Goal: Transaction & Acquisition: Purchase product/service

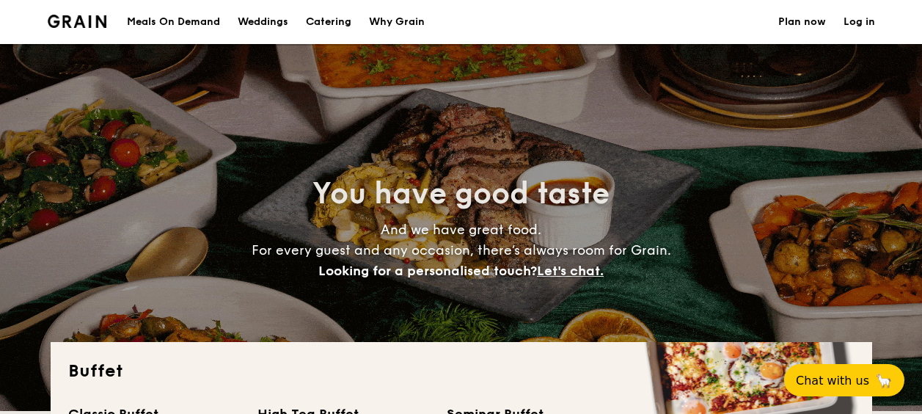
select select
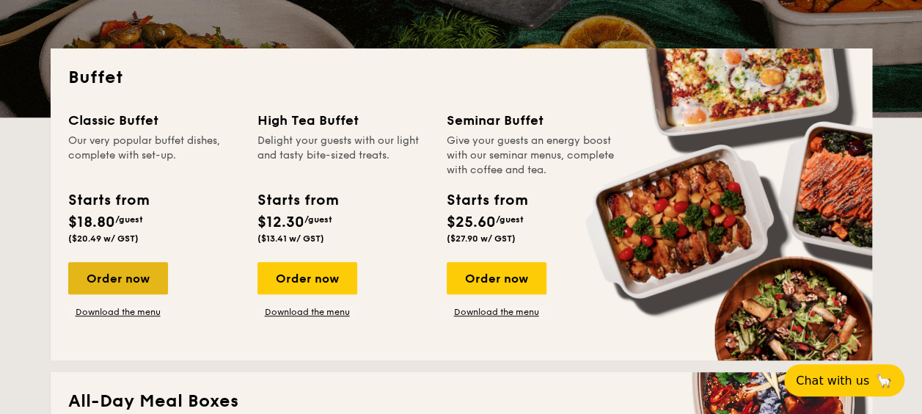
click at [132, 276] on div "Order now" at bounding box center [118, 278] width 100 height 32
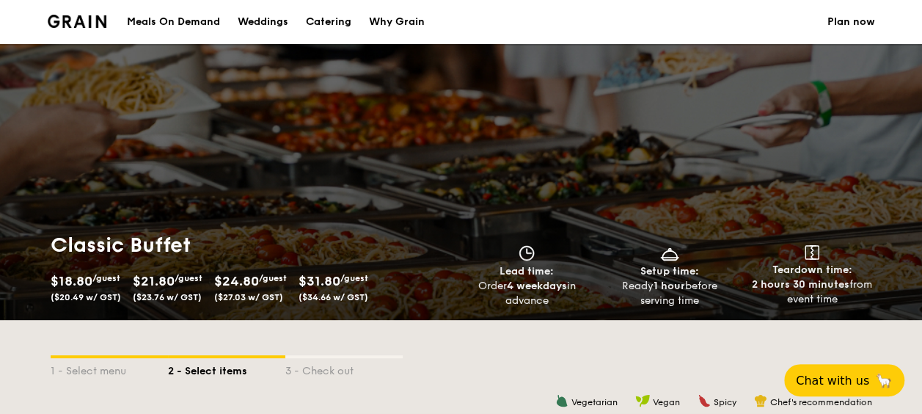
select select
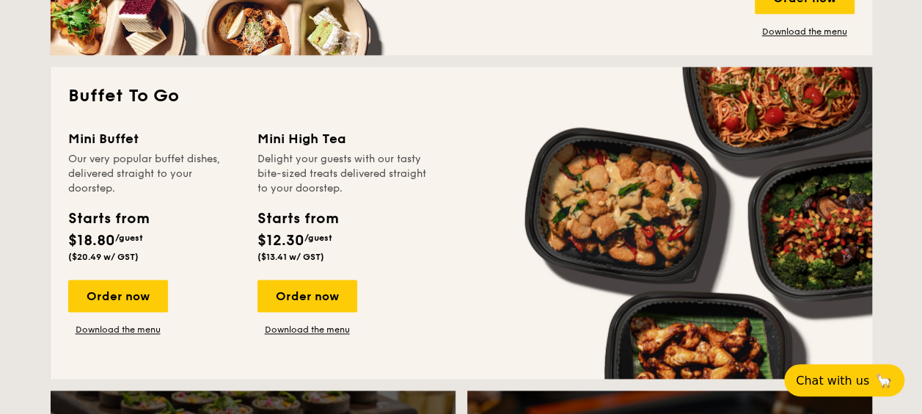
scroll to position [1027, 0]
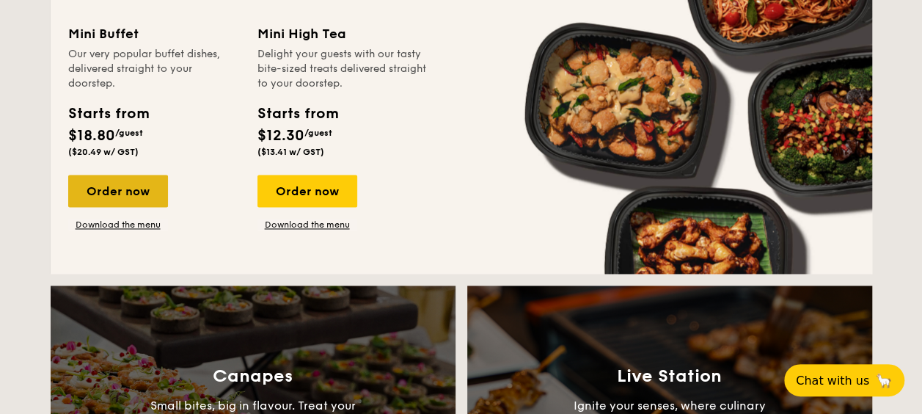
click at [142, 184] on div "Order now" at bounding box center [118, 191] width 100 height 32
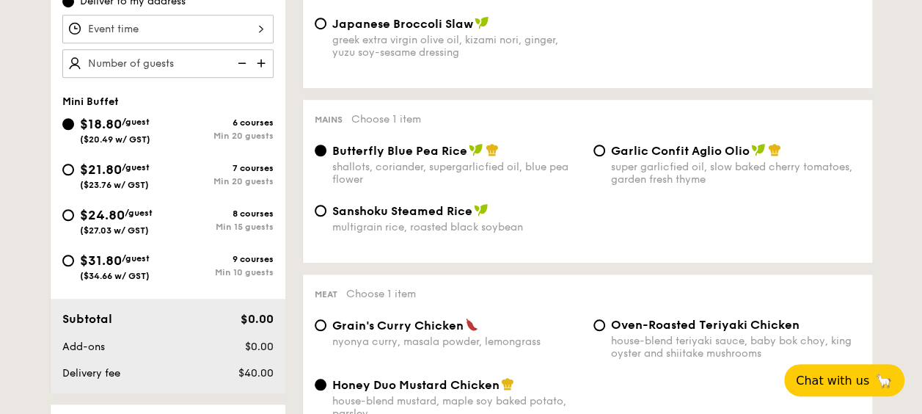
scroll to position [293, 0]
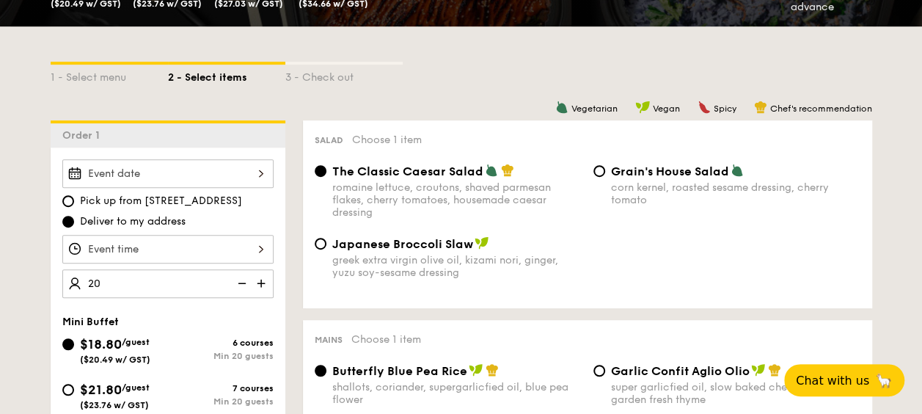
type input "20 guests"
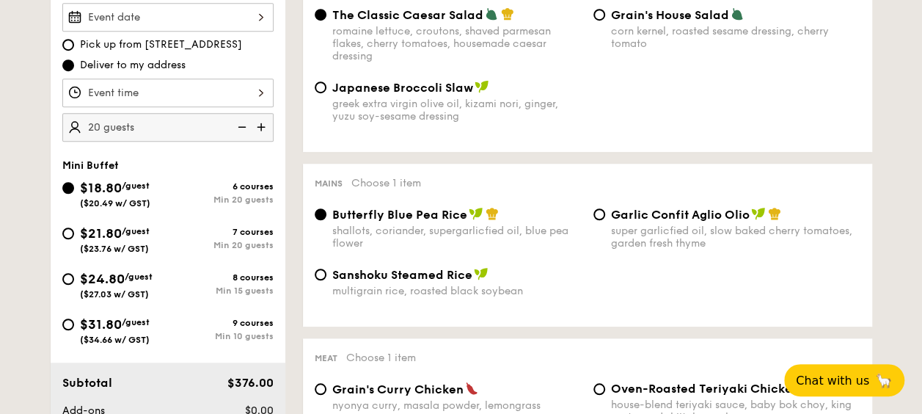
scroll to position [440, 0]
